Goal: Task Accomplishment & Management: Use online tool/utility

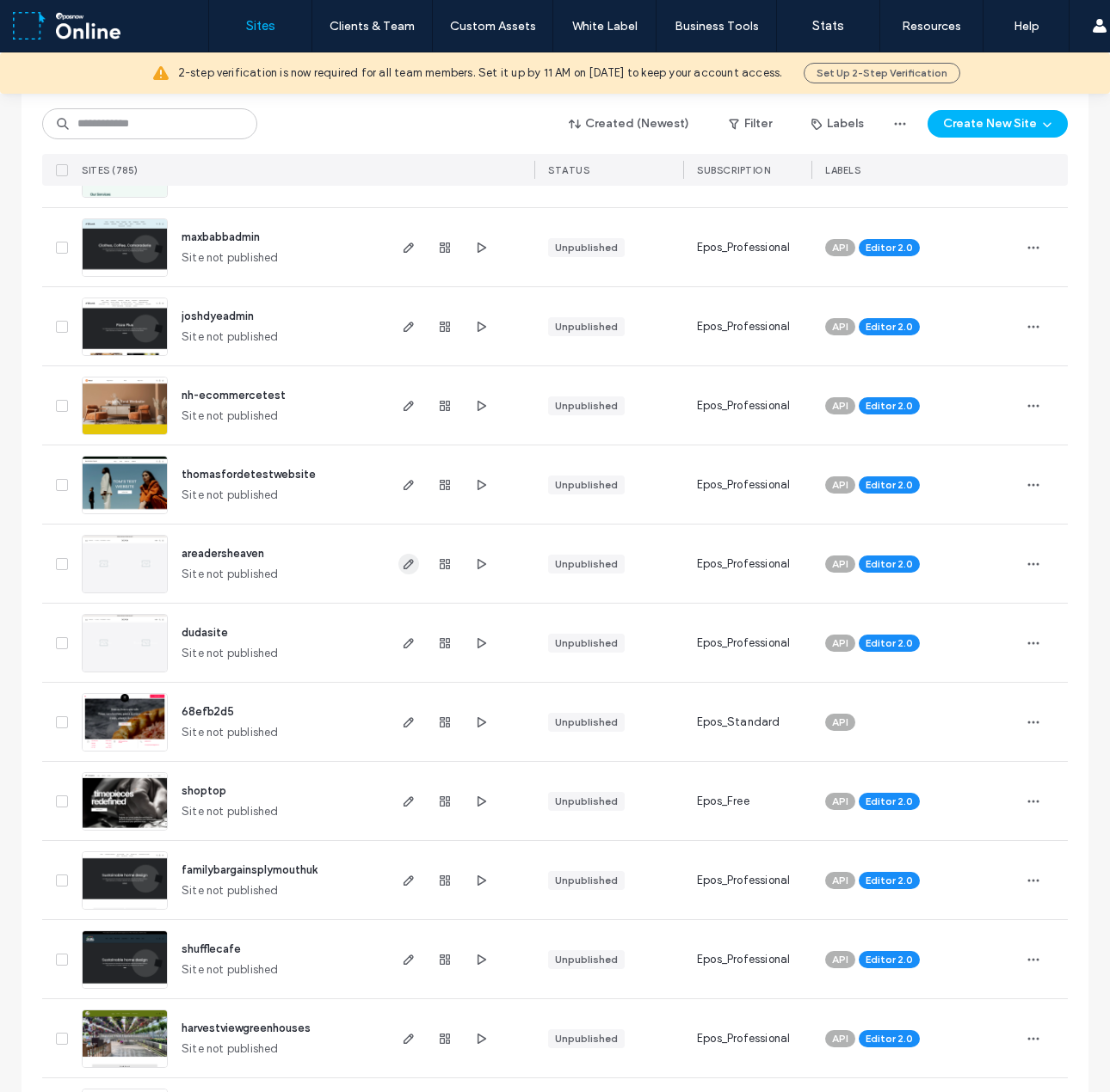
scroll to position [602, 0]
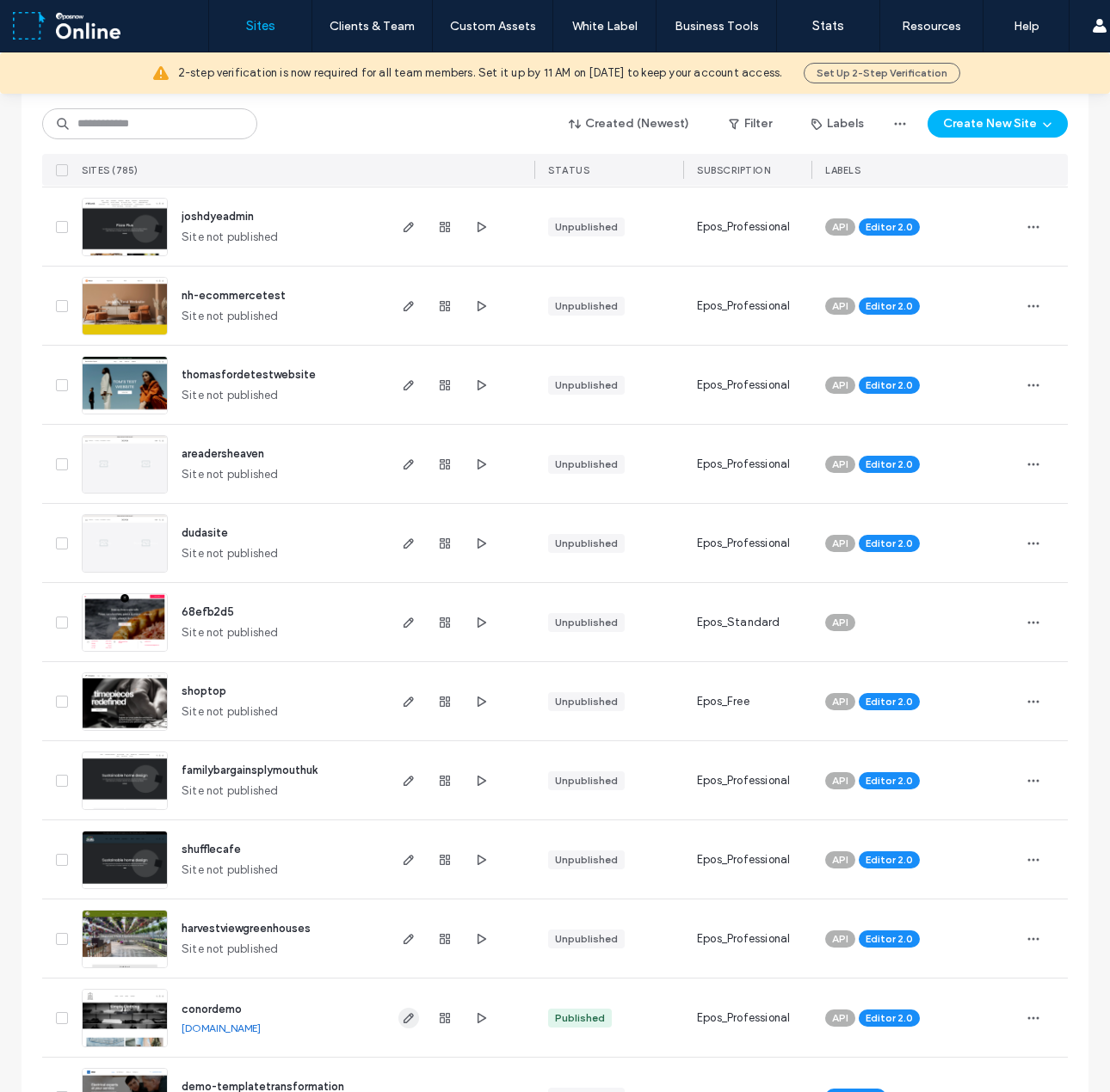
click at [404, 1021] on use "button" at bounding box center [409, 1018] width 10 height 10
